Goal: Find specific page/section: Find specific page/section

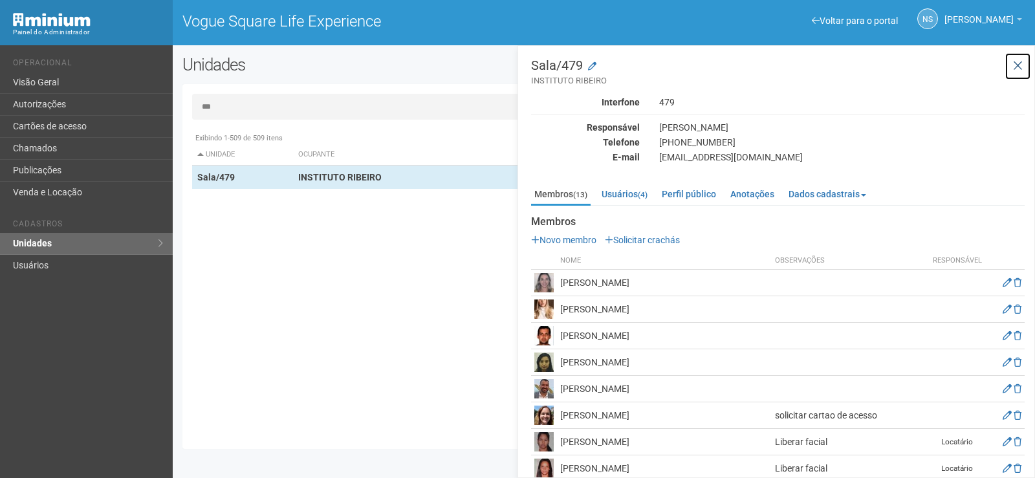
click at [1013, 68] on icon at bounding box center [1018, 65] width 10 height 13
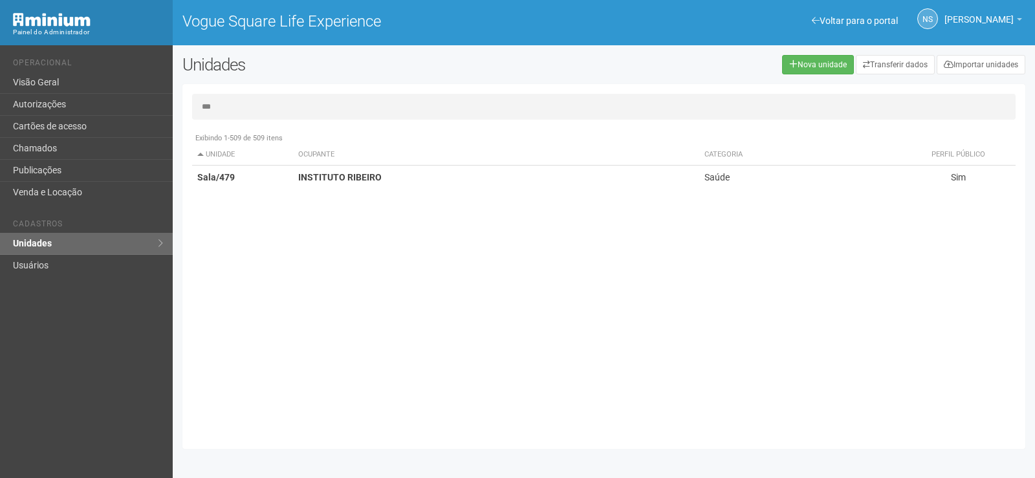
click at [275, 107] on input "***" at bounding box center [603, 107] width 823 height 26
drag, startPoint x: 275, startPoint y: 107, endPoint x: 127, endPoint y: 98, distance: 149.0
click at [127, 98] on div "Voltar para o portal Operacional Visão Geral Autorizações Cartões de acesso Cha…" at bounding box center [517, 261] width 1035 height 433
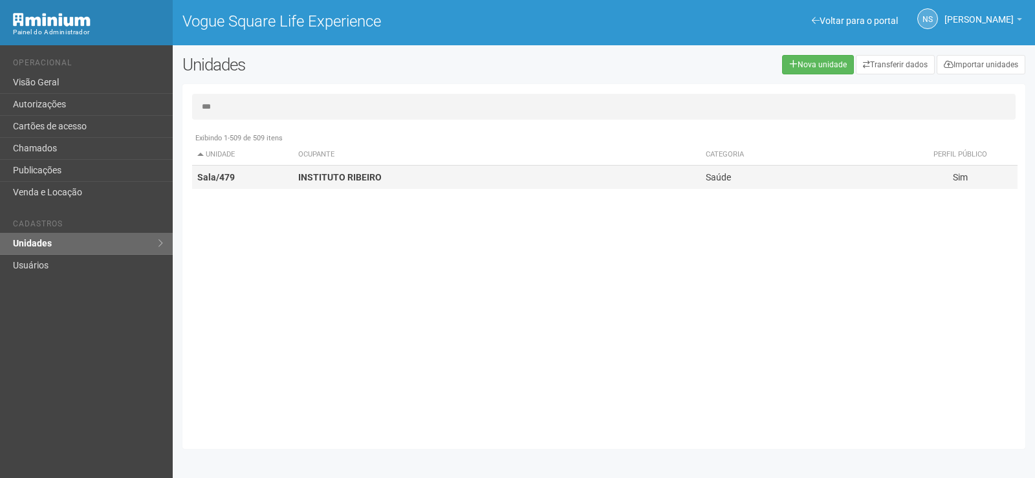
click at [377, 179] on strong "INSTITUTO RIBEIRO" at bounding box center [339, 177] width 83 height 10
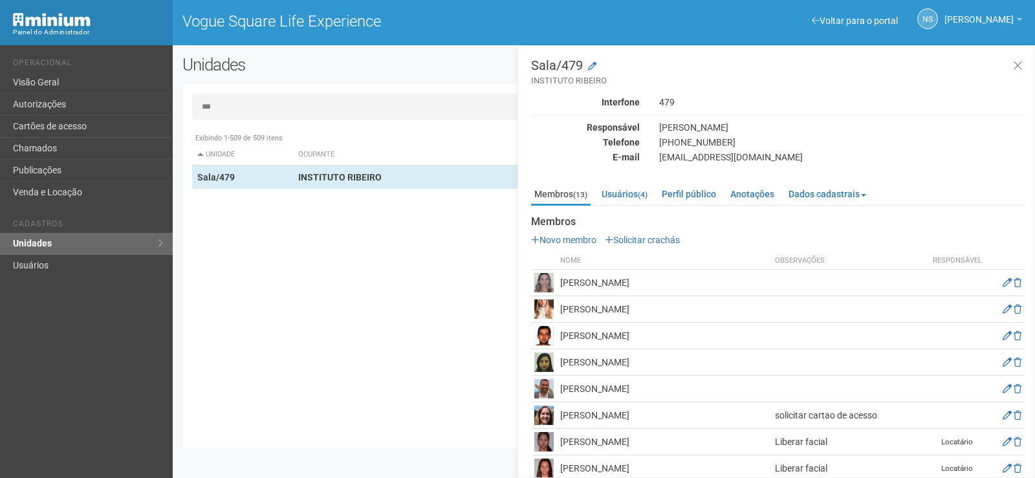
click at [366, 96] on input "***" at bounding box center [603, 107] width 823 height 26
drag, startPoint x: 366, startPoint y: 96, endPoint x: 133, endPoint y: 113, distance: 233.4
click at [133, 113] on div "Voltar para o portal Operacional Visão Geral Autorizações Cartões de acesso Cha…" at bounding box center [517, 261] width 1035 height 433
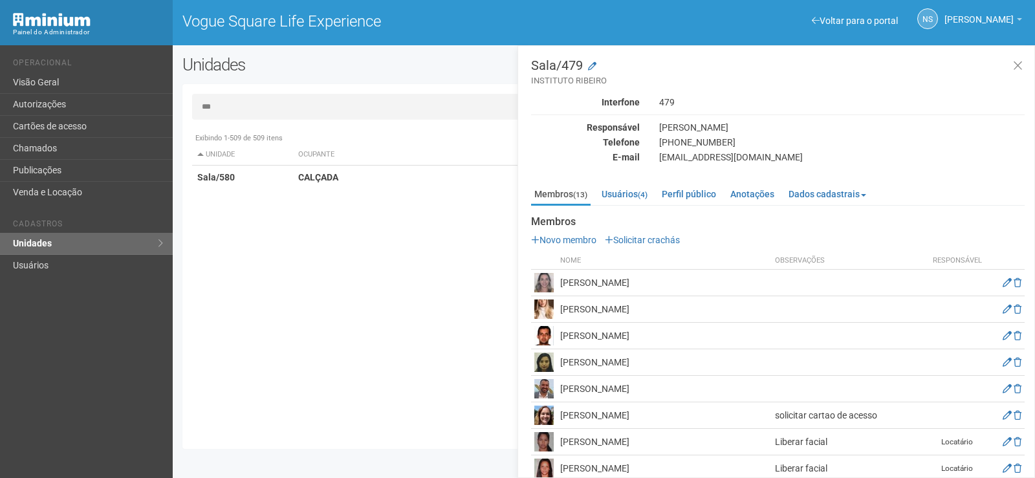
click at [570, 104] on div "Interfone" at bounding box center [585, 102] width 128 height 12
click at [1009, 62] on button at bounding box center [1017, 66] width 27 height 28
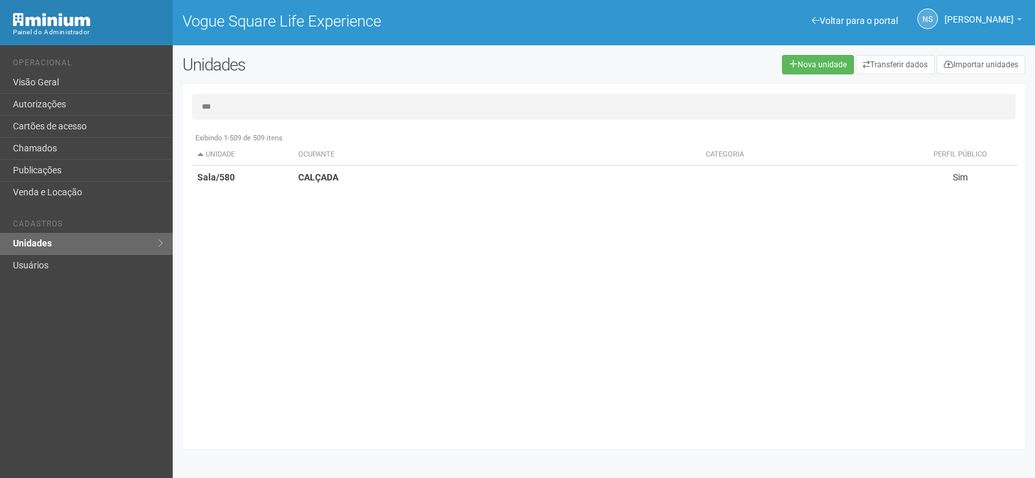
click at [528, 347] on div "Exibindo 1-509 de 509 itens Unidade Ocupante Categoria Perfil público Loja/101 …" at bounding box center [608, 282] width 833 height 313
drag, startPoint x: 354, startPoint y: 110, endPoint x: 48, endPoint y: 119, distance: 306.0
click at [48, 119] on div "Voltar para o portal Operacional Visão Geral Autorizações Cartões de acesso Cha…" at bounding box center [517, 261] width 1035 height 433
type input "***"
click at [362, 189] on div "Exibindo 1-509 de 509 itens Unidade Ocupante Categoria Perfil público Loja/101 …" at bounding box center [608, 282] width 833 height 313
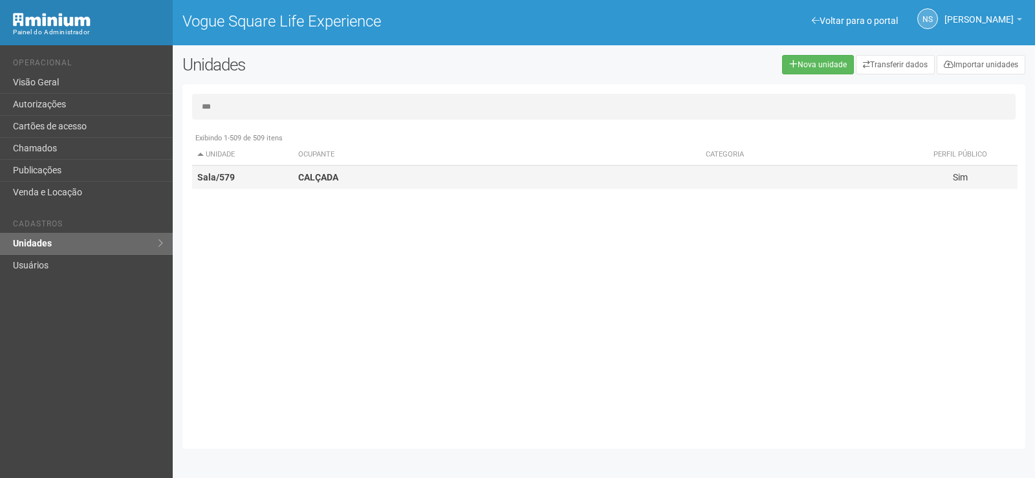
click at [363, 182] on td "CALÇADA" at bounding box center [496, 178] width 407 height 24
